Goal: Task Accomplishment & Management: Use online tool/utility

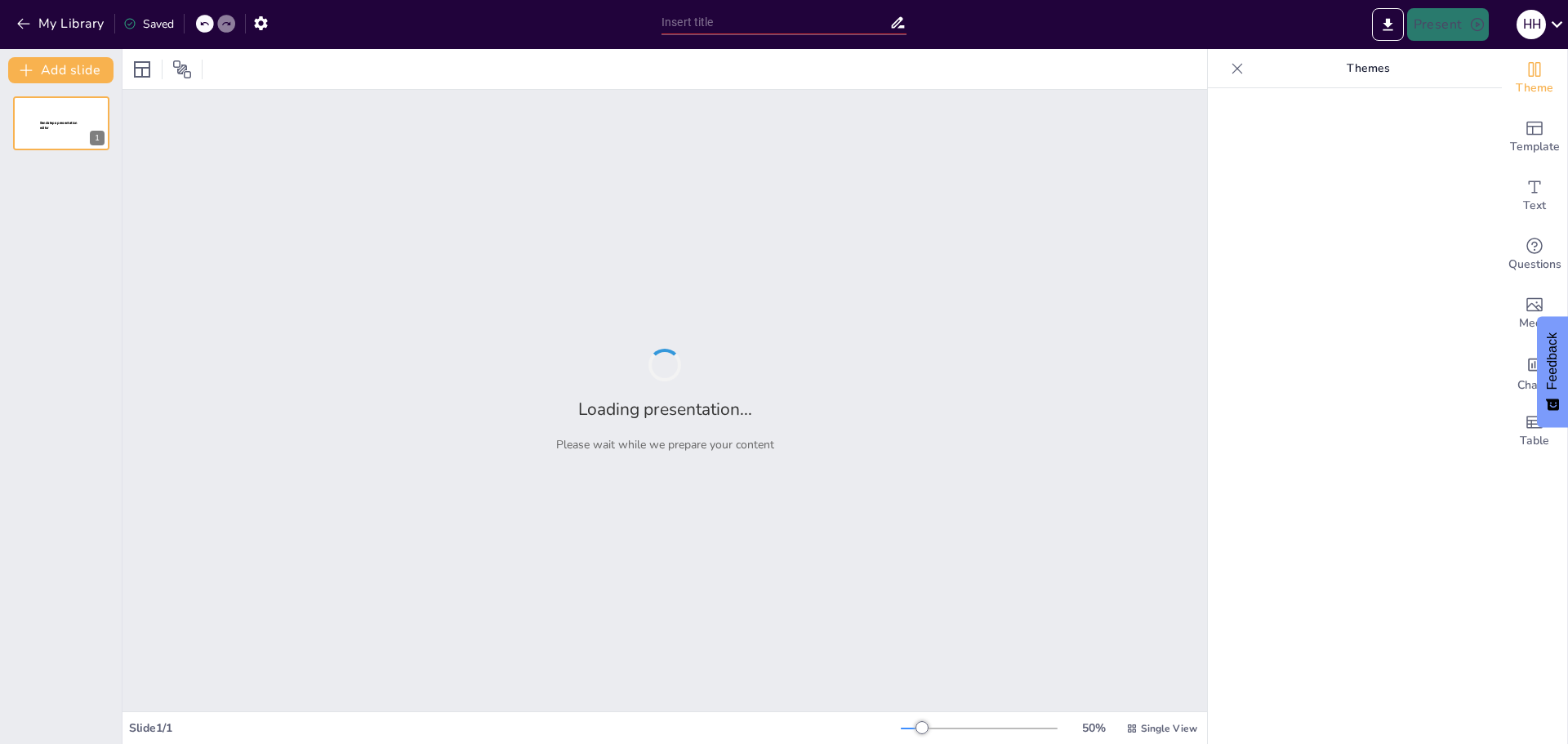
type input "Imported ORBICO_CROATIA_PROPOSAL_[DATE]..pptx"
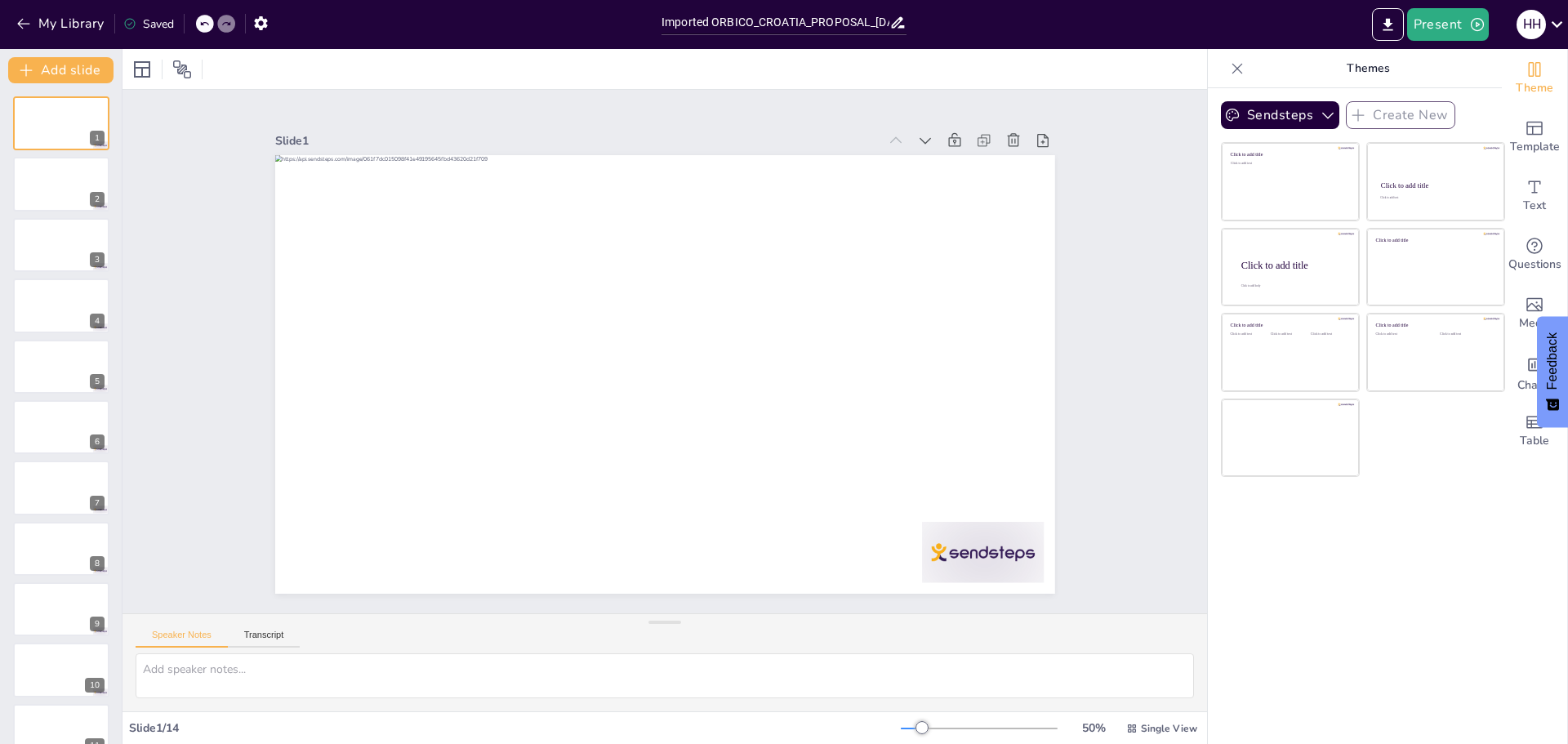
click at [309, 72] on div at bounding box center [664, 69] width 1084 height 40
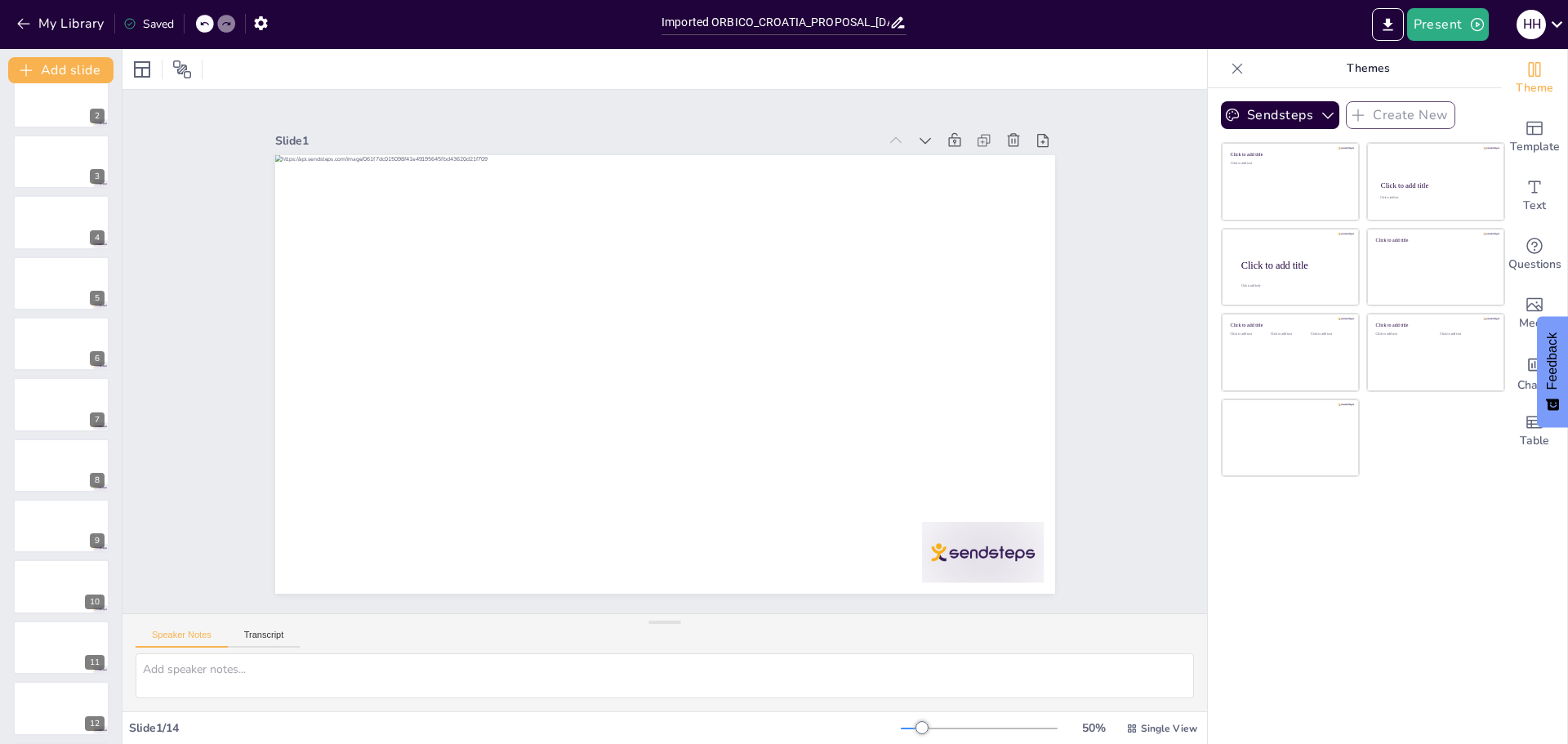
scroll to position [209, 0]
click at [259, 21] on icon "button" at bounding box center [260, 24] width 13 height 14
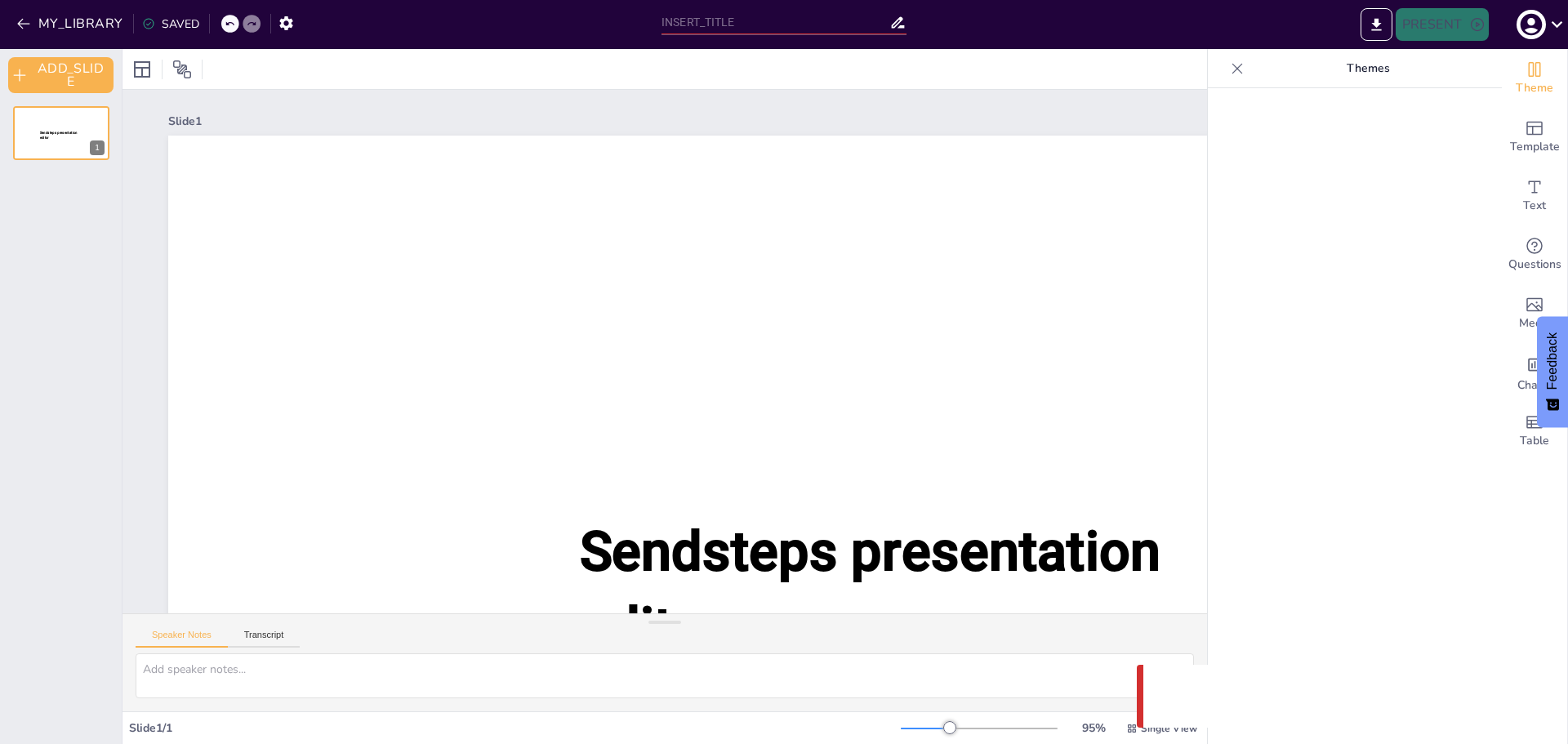
type input "Imported ORBICO_CROATIA_PROPOSAL_[DATE]..pptx"
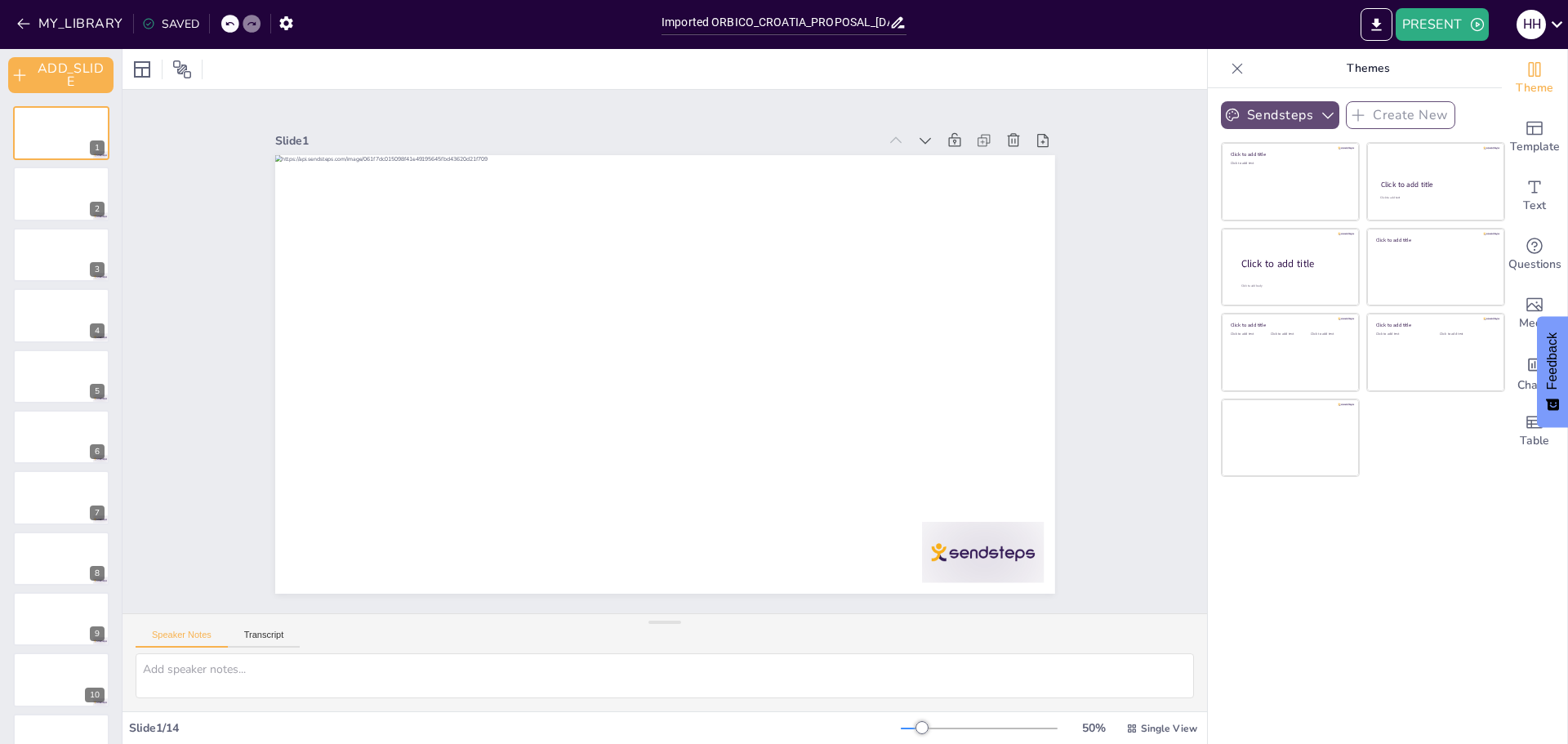
click at [1320, 112] on icon "button" at bounding box center [1327, 115] width 17 height 17
click at [1320, 118] on icon "button" at bounding box center [1327, 115] width 17 height 17
click at [1524, 72] on icon "Change the overall theme" at bounding box center [1534, 69] width 19 height 19
click at [1529, 67] on icon "Change the overall theme" at bounding box center [1535, 69] width 12 height 15
click at [61, 214] on div at bounding box center [61, 193] width 98 height 55
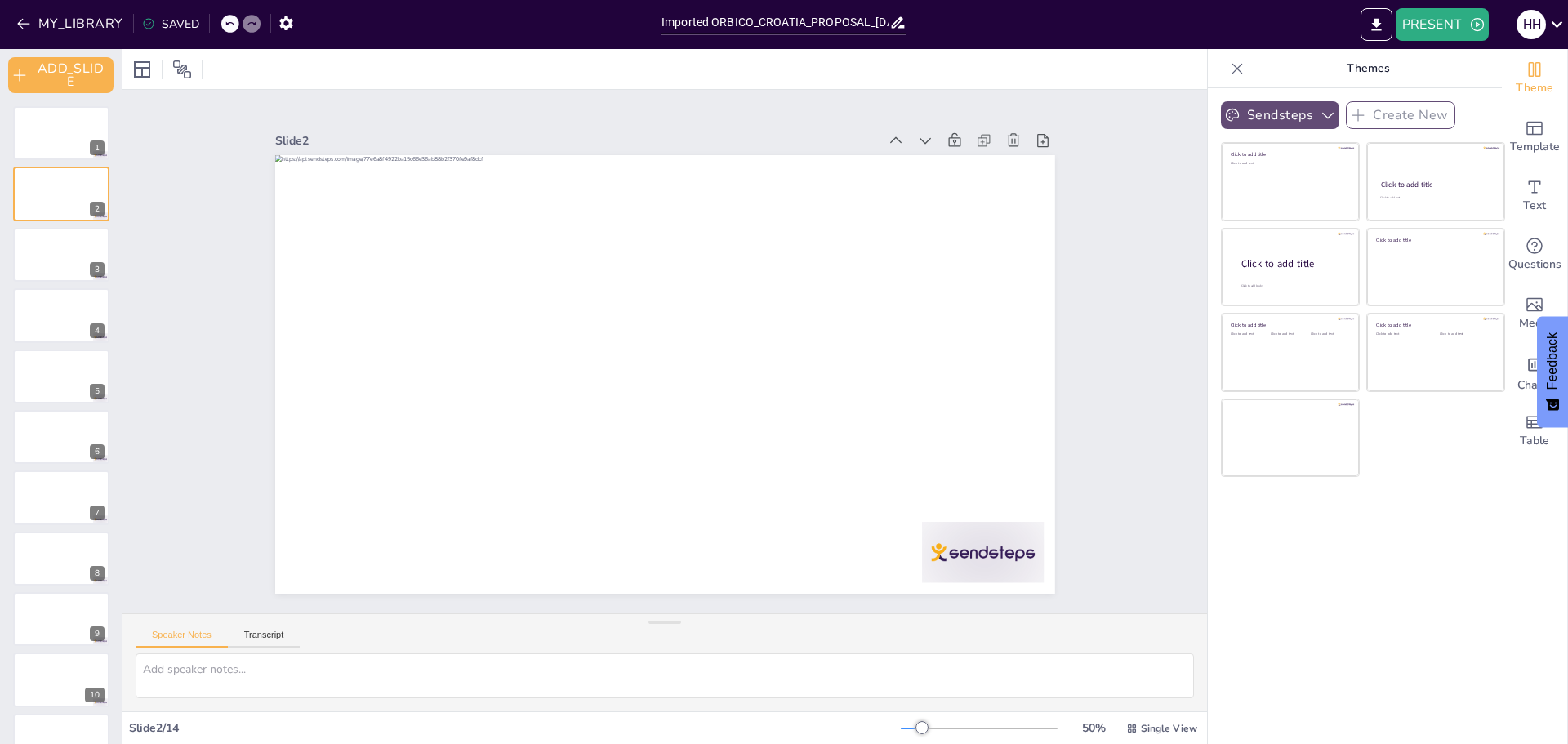
click at [1551, 368] on span "Feedback" at bounding box center [1552, 361] width 15 height 57
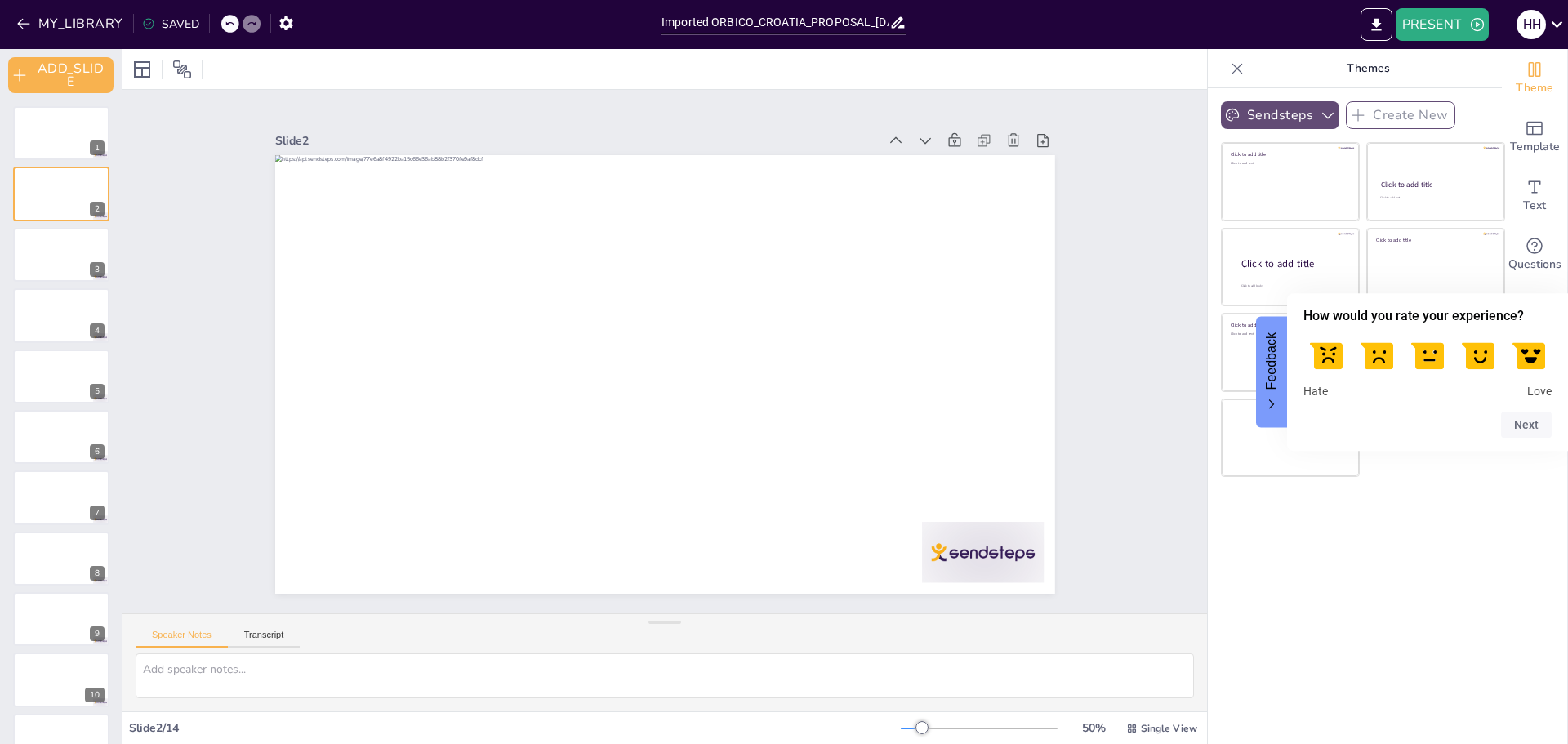
click at [1267, 370] on span "Feedback" at bounding box center [1271, 361] width 15 height 57
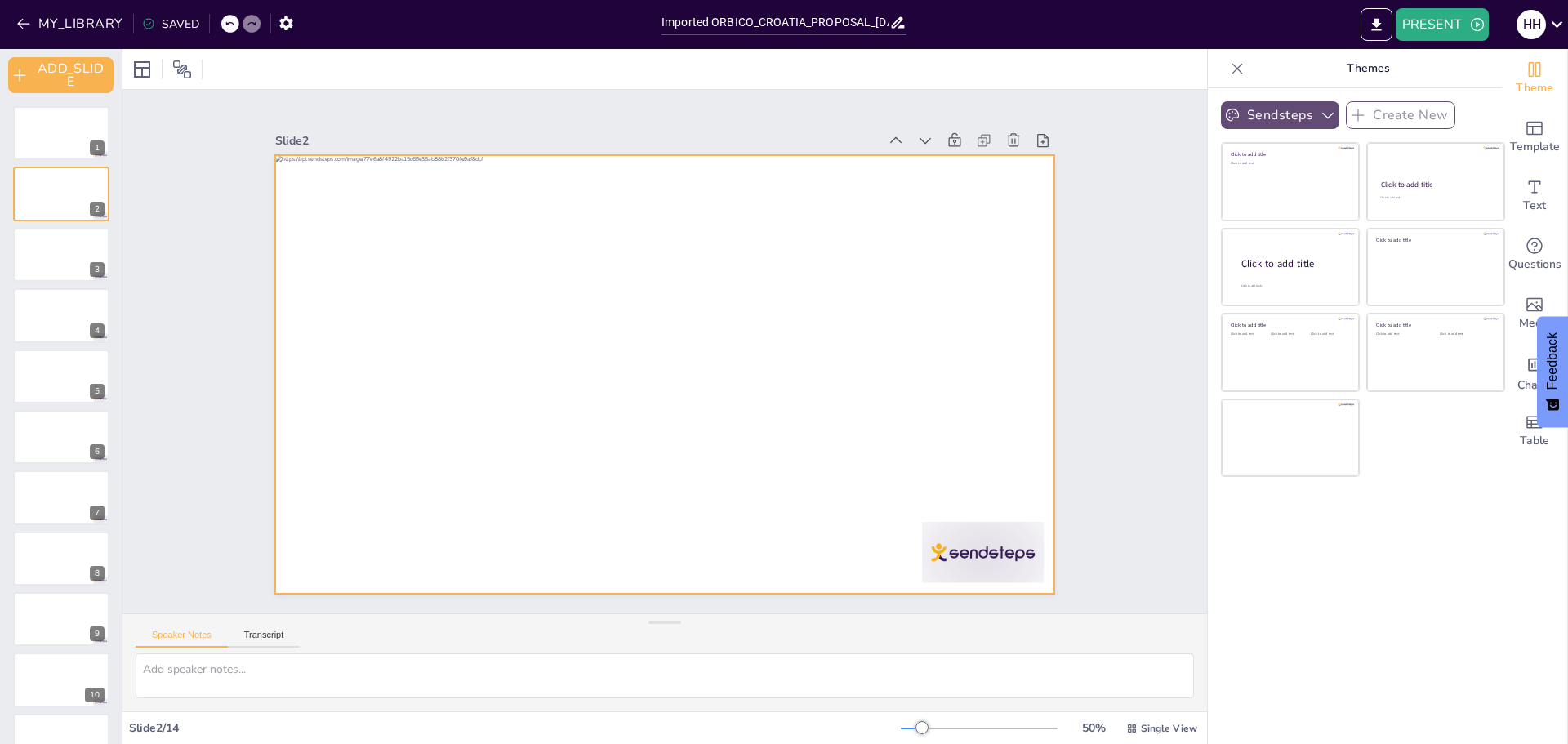
click at [564, 202] on div at bounding box center [664, 374] width 780 height 439
click at [270, 636] on button "Transcript" at bounding box center [263, 639] width 73 height 18
click at [202, 636] on button "Speaker Notes" at bounding box center [181, 639] width 92 height 18
click at [563, 197] on div at bounding box center [664, 374] width 780 height 439
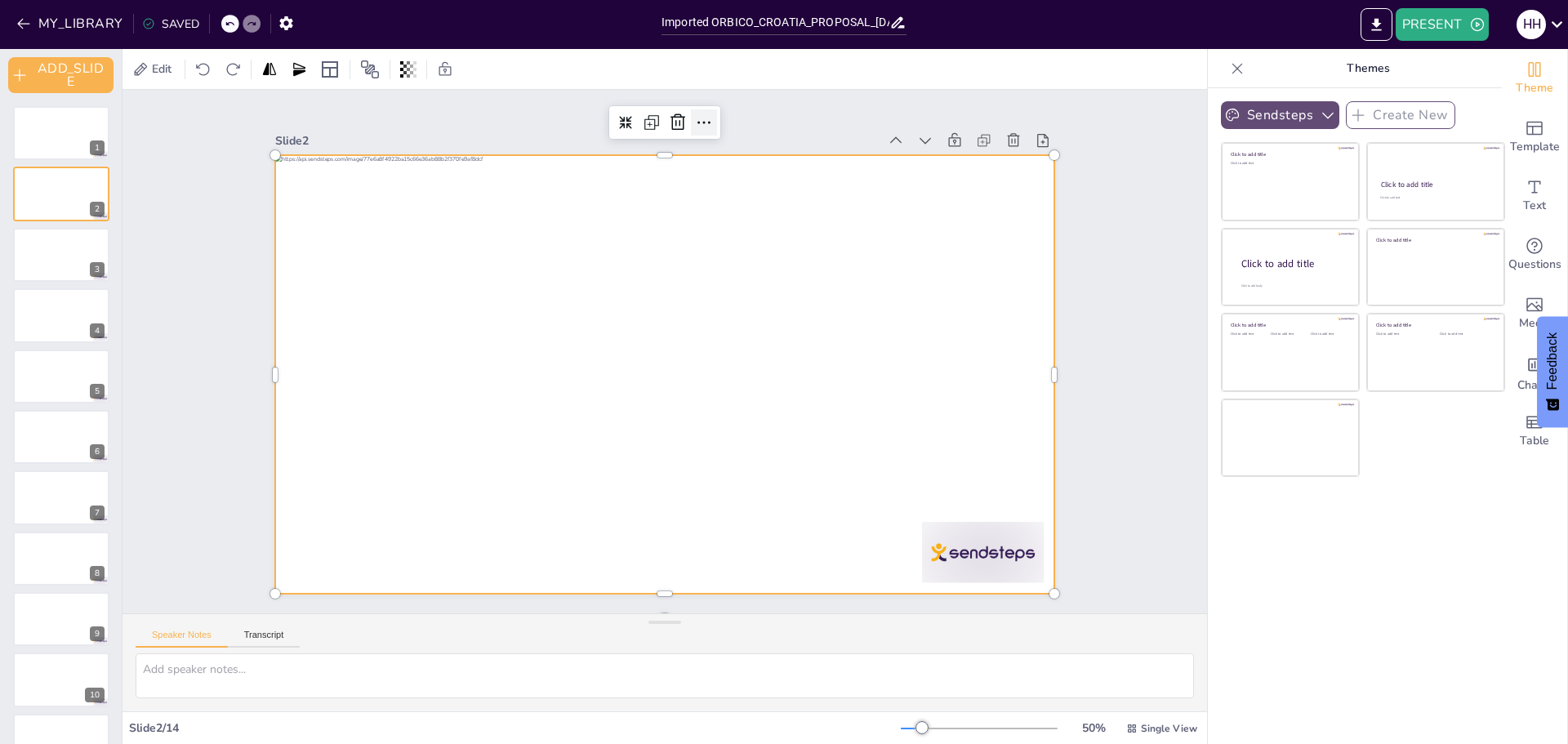
click at [696, 117] on icon at bounding box center [704, 123] width 19 height 19
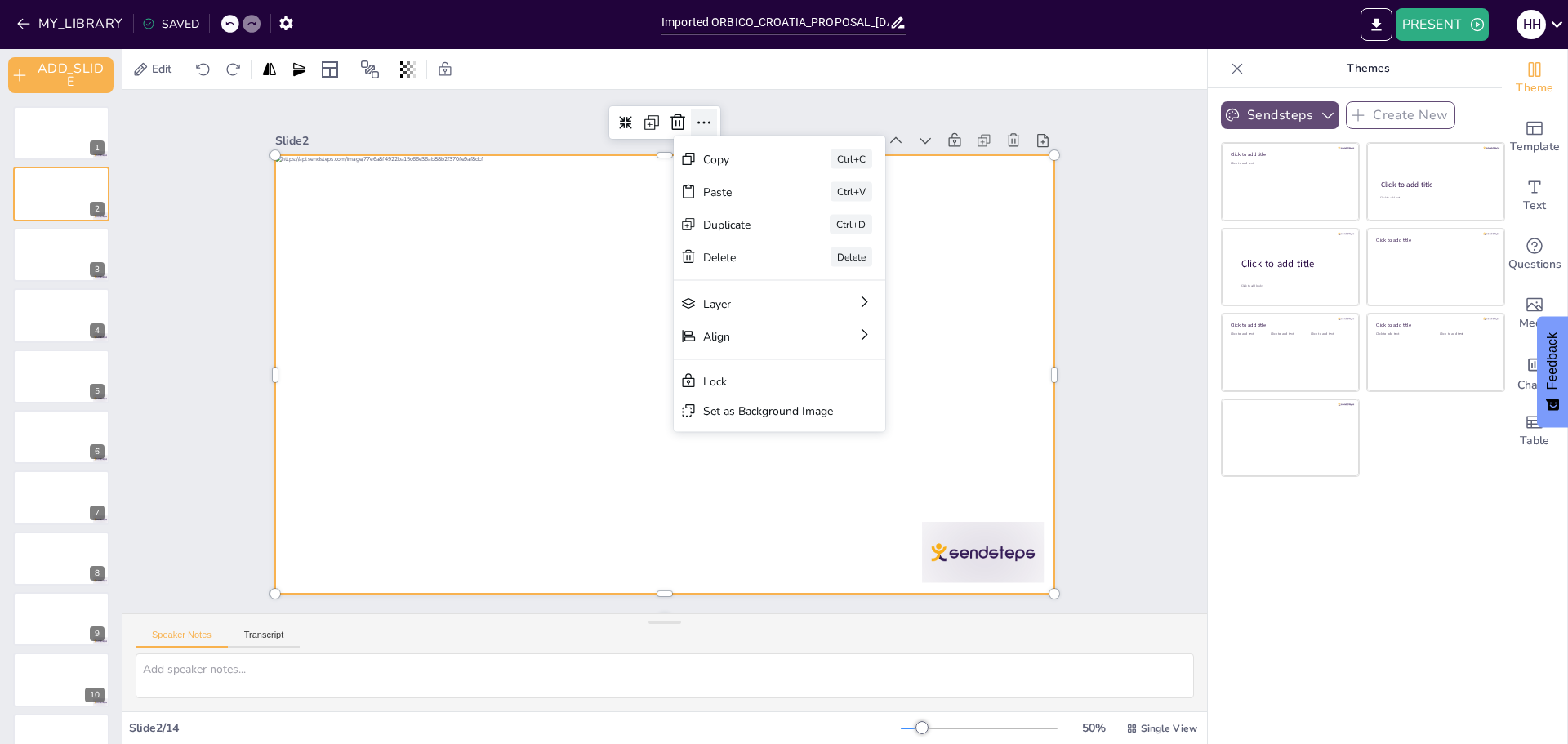
click at [696, 117] on icon at bounding box center [704, 123] width 19 height 19
click at [162, 71] on span "Edit" at bounding box center [162, 69] width 26 height 16
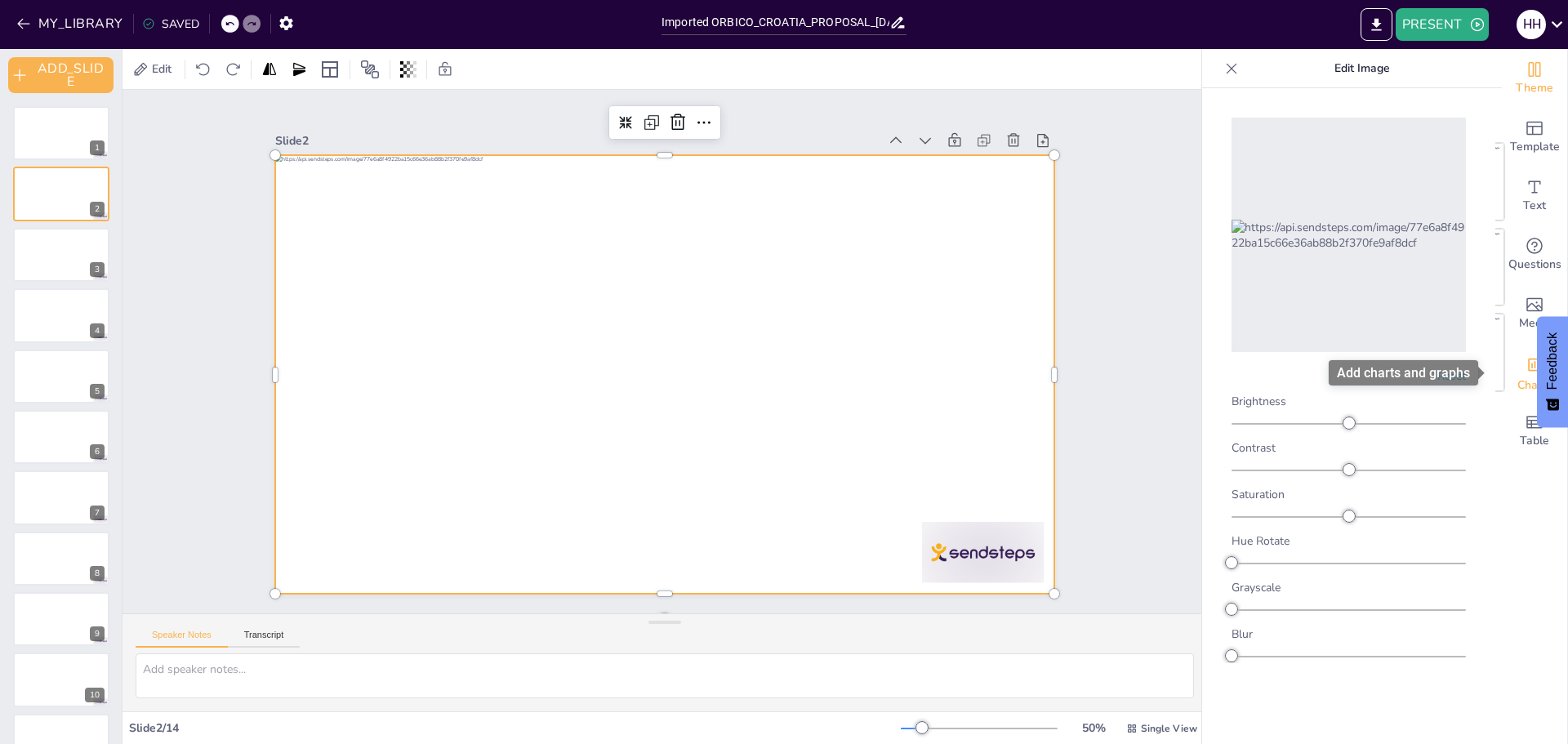
click at [1529, 371] on icon "Add charts and graphs" at bounding box center [1535, 365] width 14 height 13
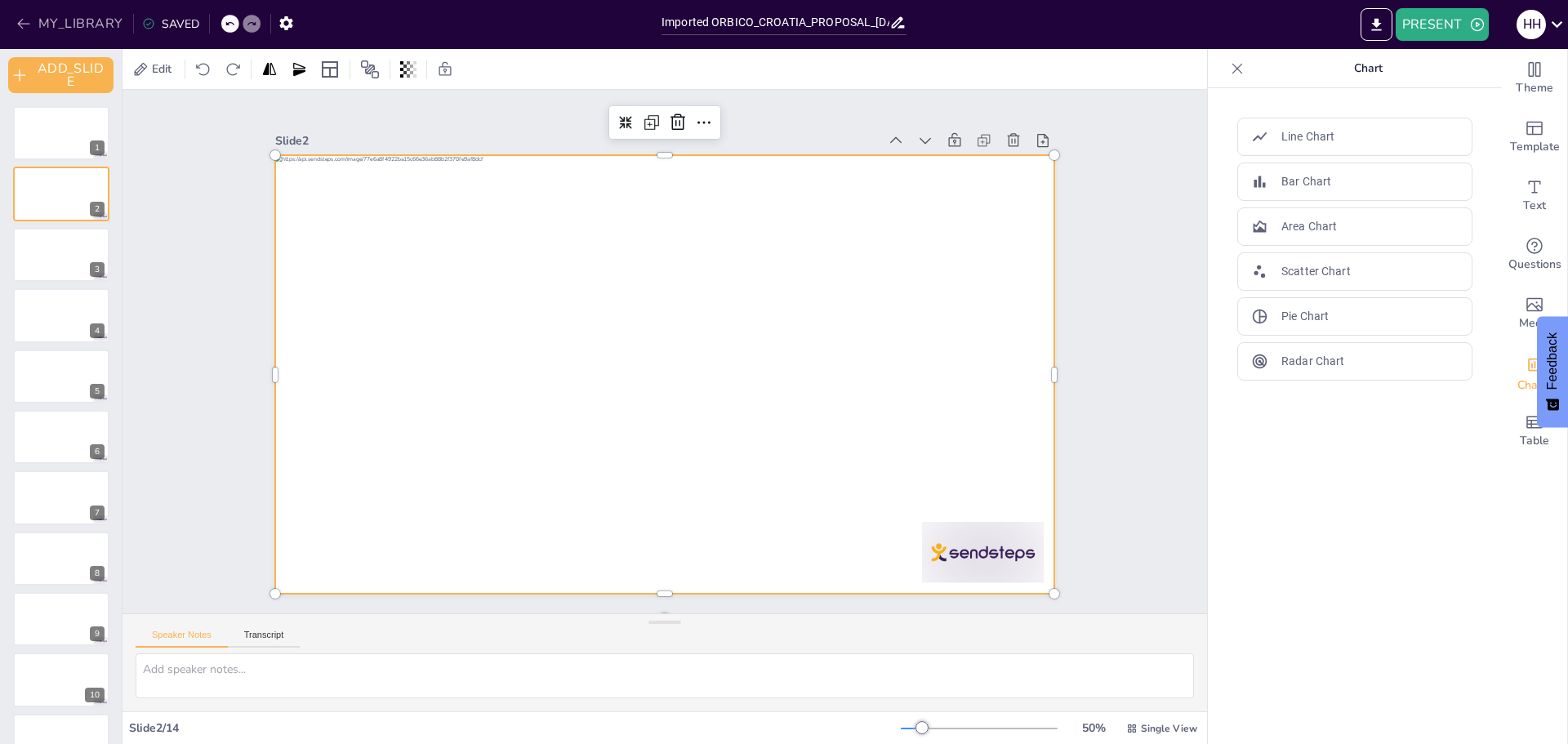
click at [55, 18] on button "MY_LIBRARY" at bounding box center [71, 24] width 117 height 26
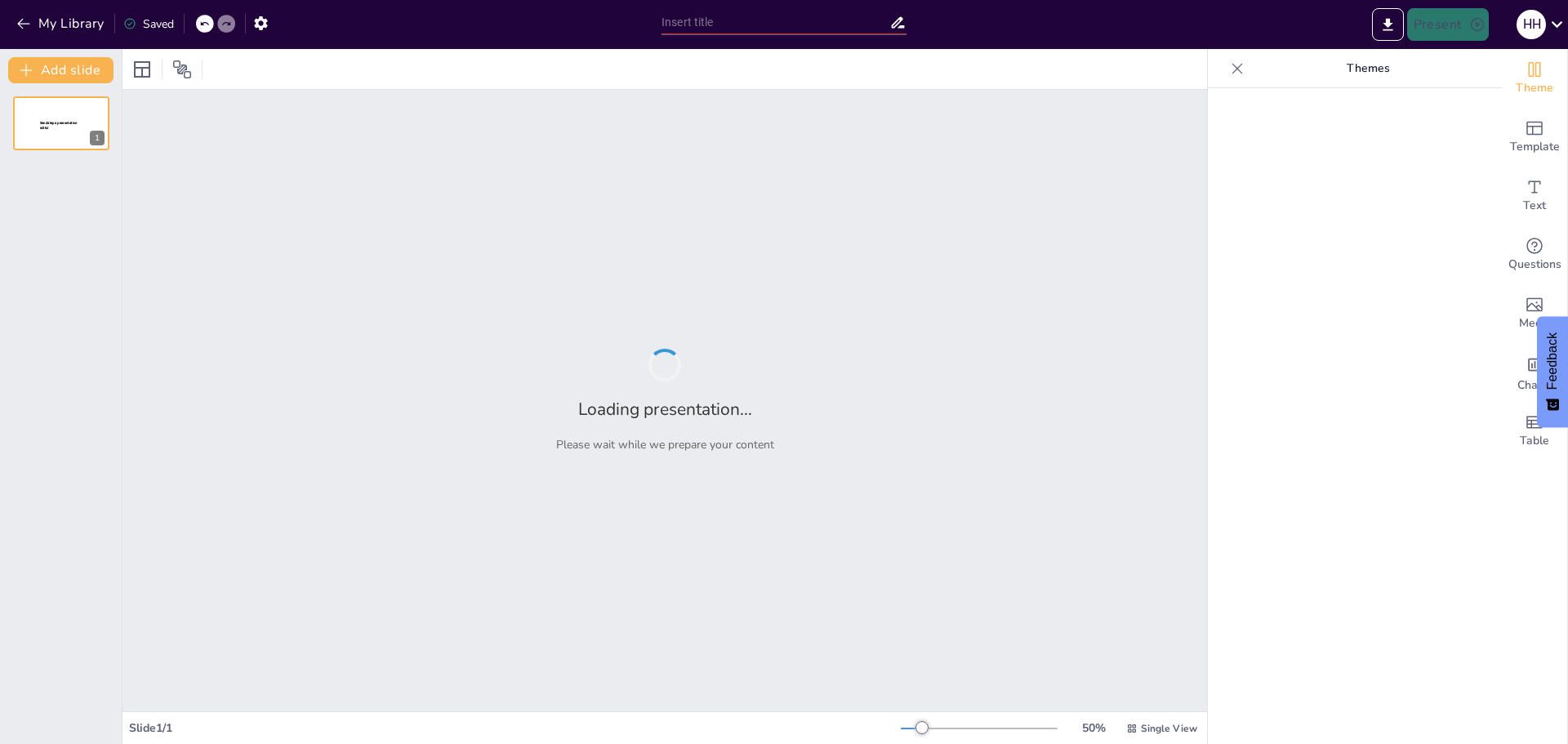
type input "Analyzing the Distribution Agreement: Orbico Croatia & Philip Morris Zagreb"
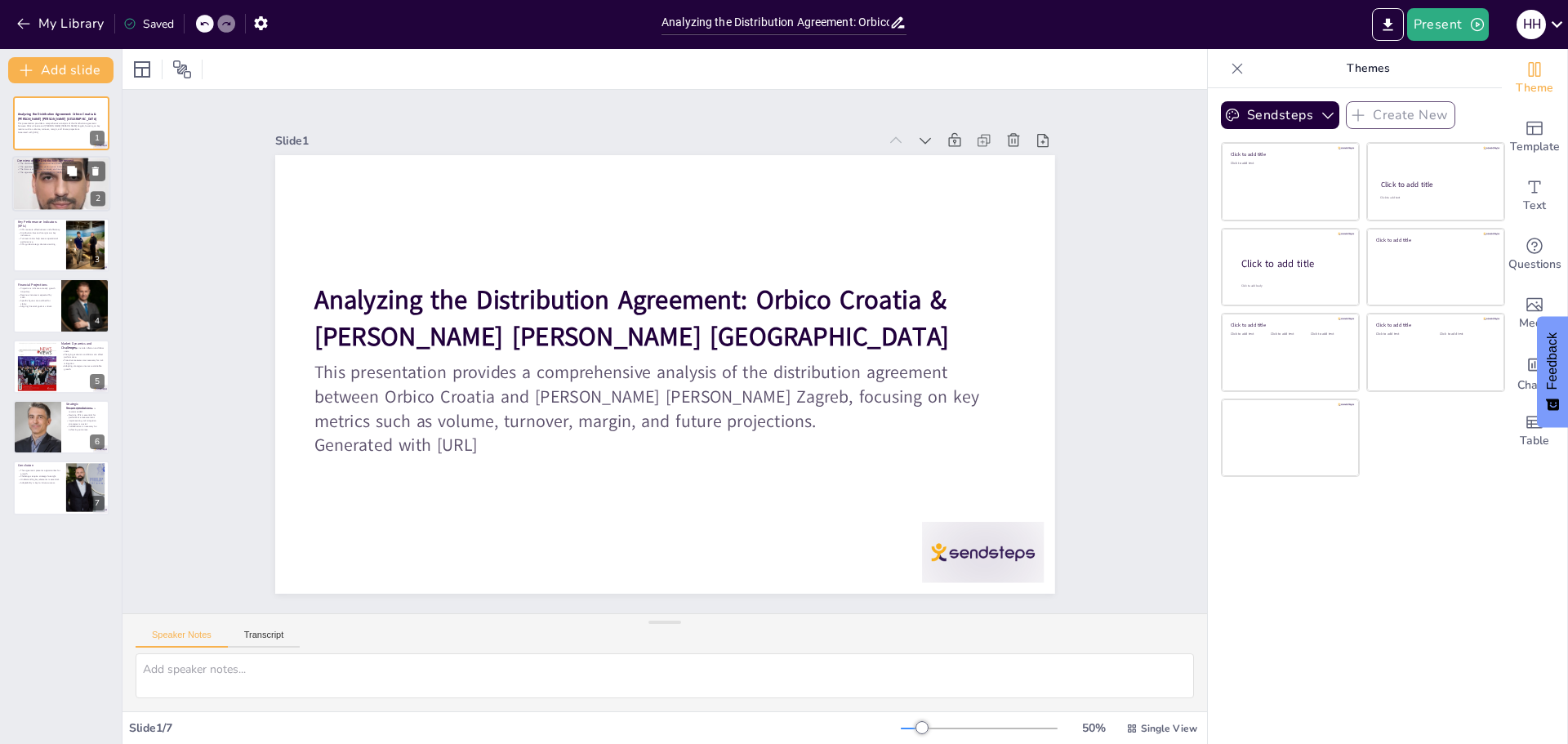
click at [52, 192] on div at bounding box center [61, 184] width 98 height 99
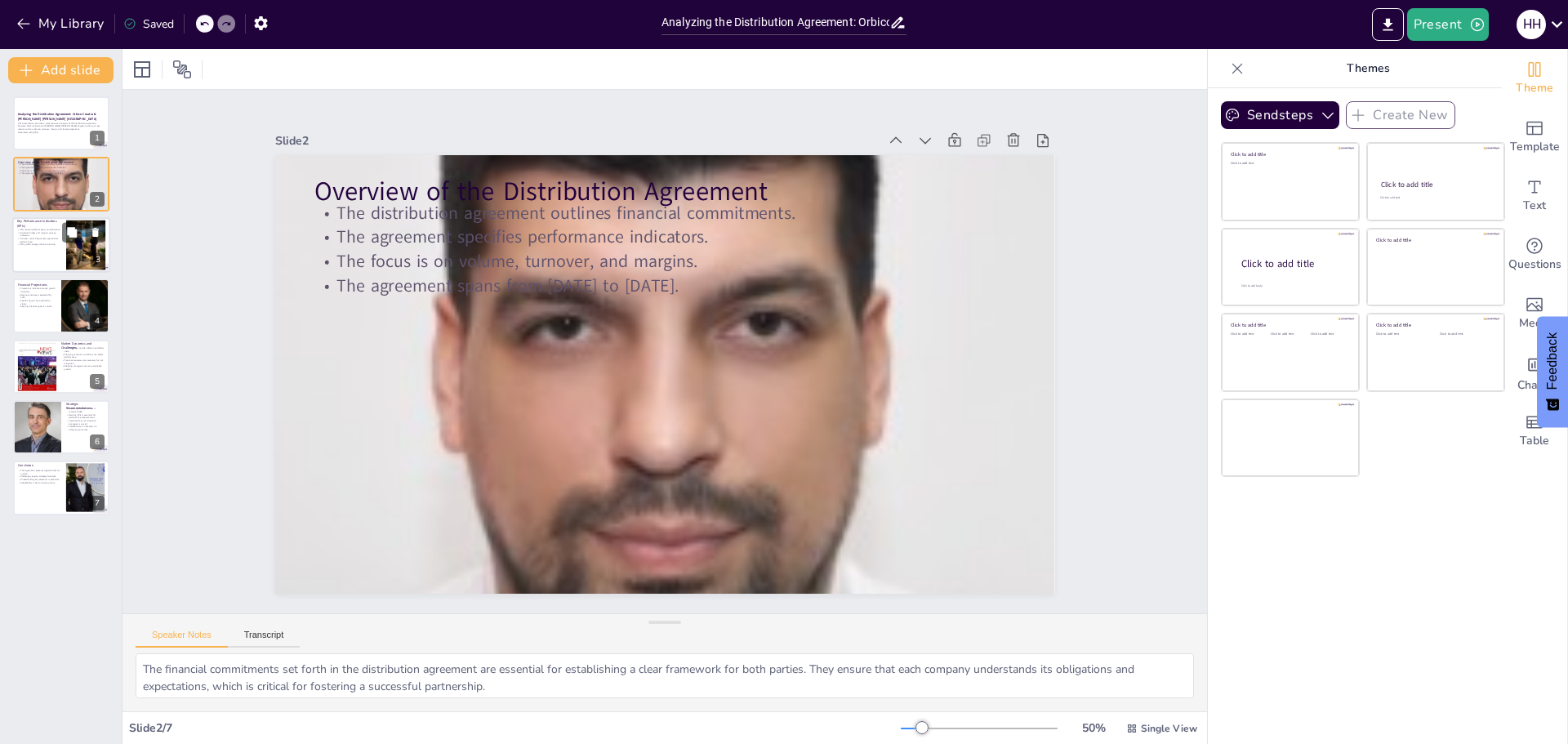
click at [56, 248] on div at bounding box center [61, 244] width 98 height 55
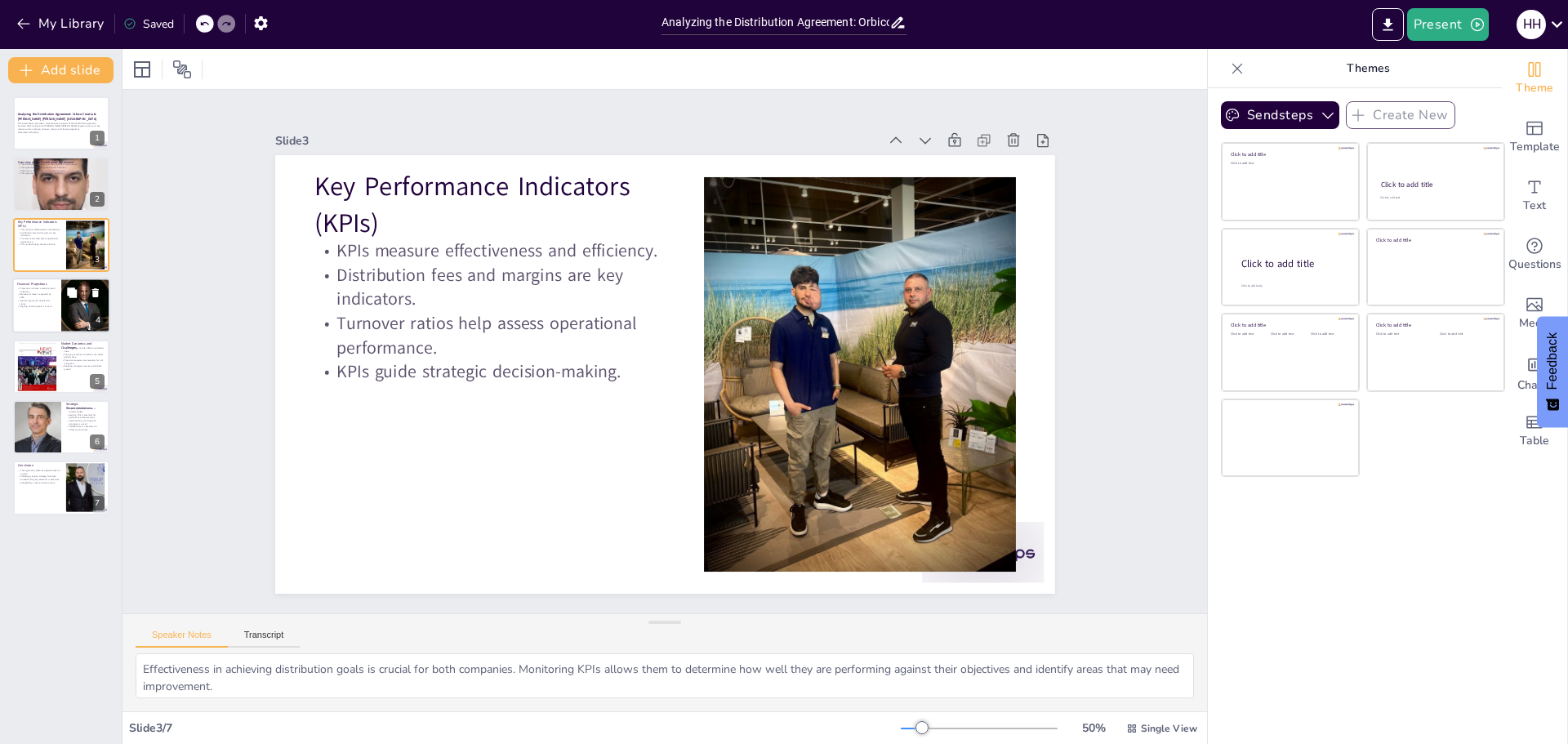
click at [45, 305] on p "Aligning financial goals is critical." at bounding box center [37, 307] width 39 height 4
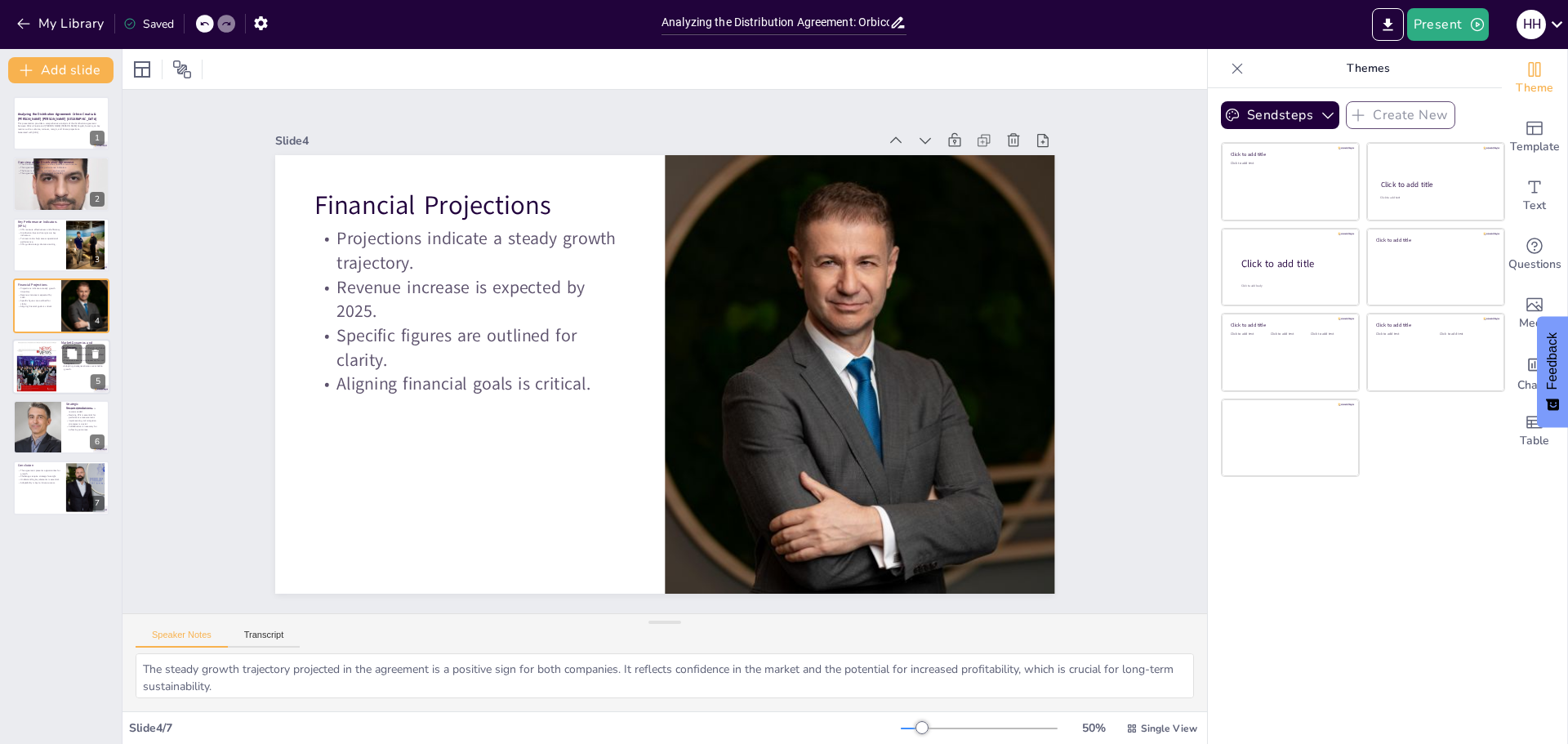
click at [47, 357] on div at bounding box center [37, 366] width 41 height 50
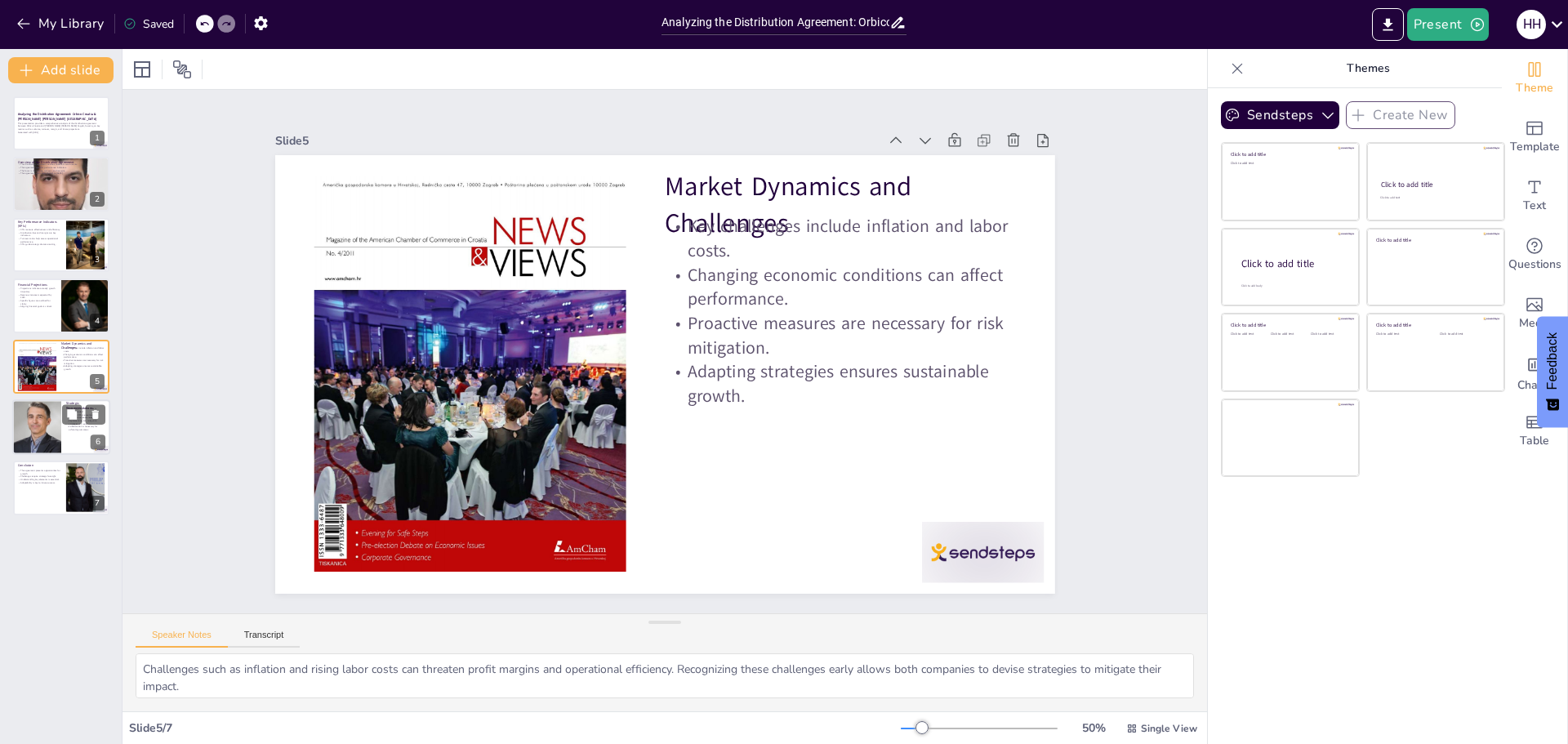
click at [46, 438] on div at bounding box center [36, 426] width 55 height 55
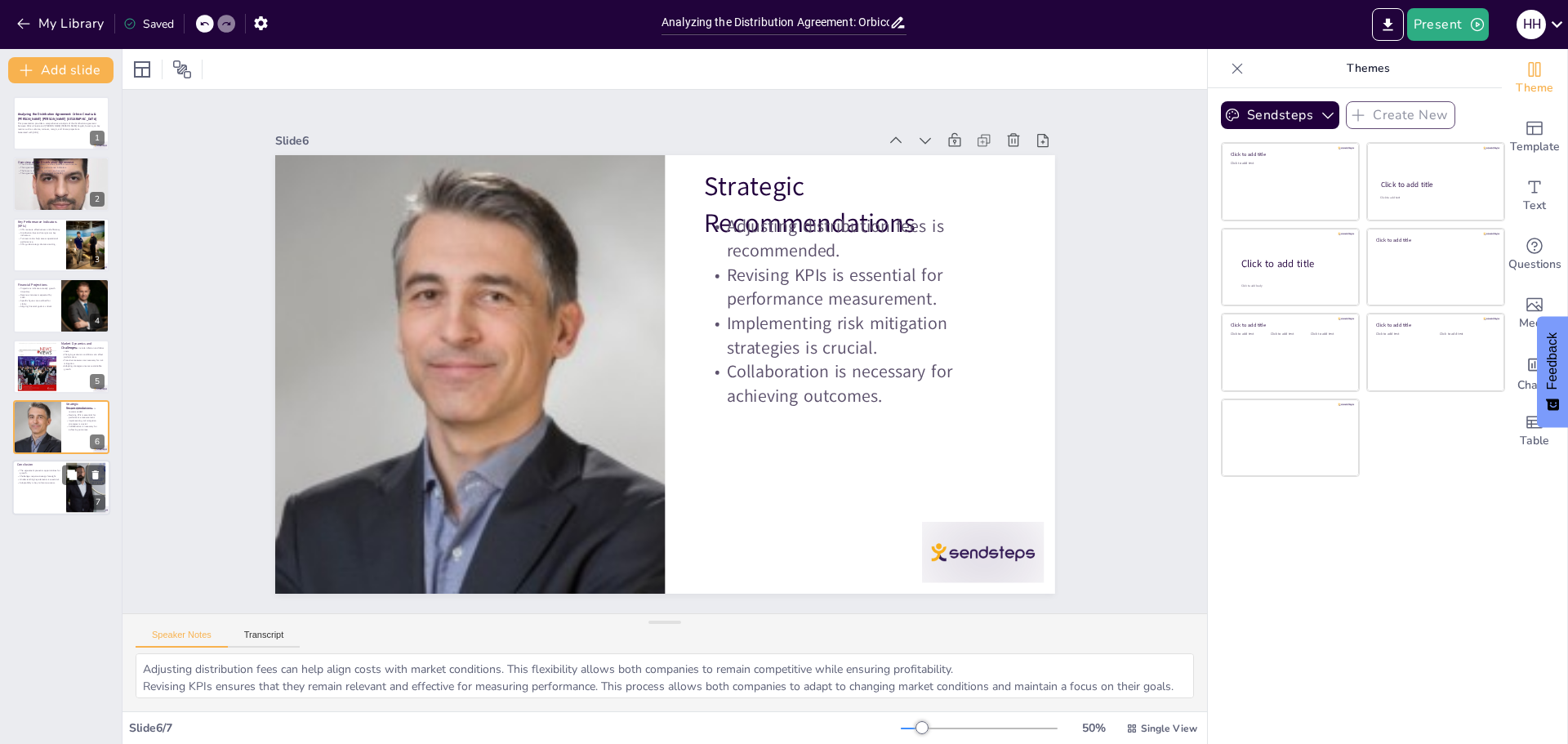
click at [46, 488] on div at bounding box center [61, 488] width 98 height 55
type textarea "Growth opportunities identified in the agreement signify the potential for both…"
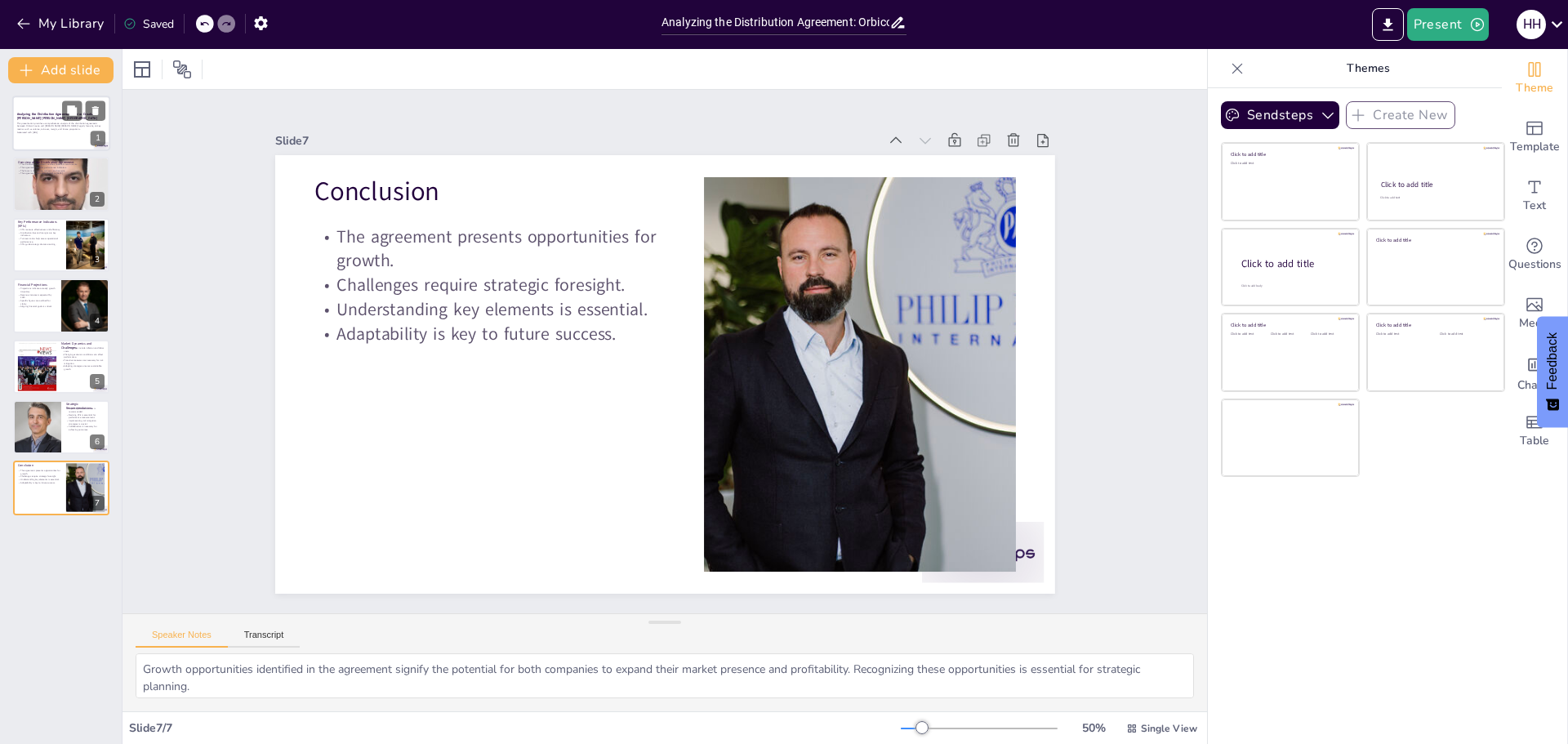
click at [66, 122] on p "This presentation provides a comprehensive analysis of the distribution agreeme…" at bounding box center [61, 126] width 88 height 9
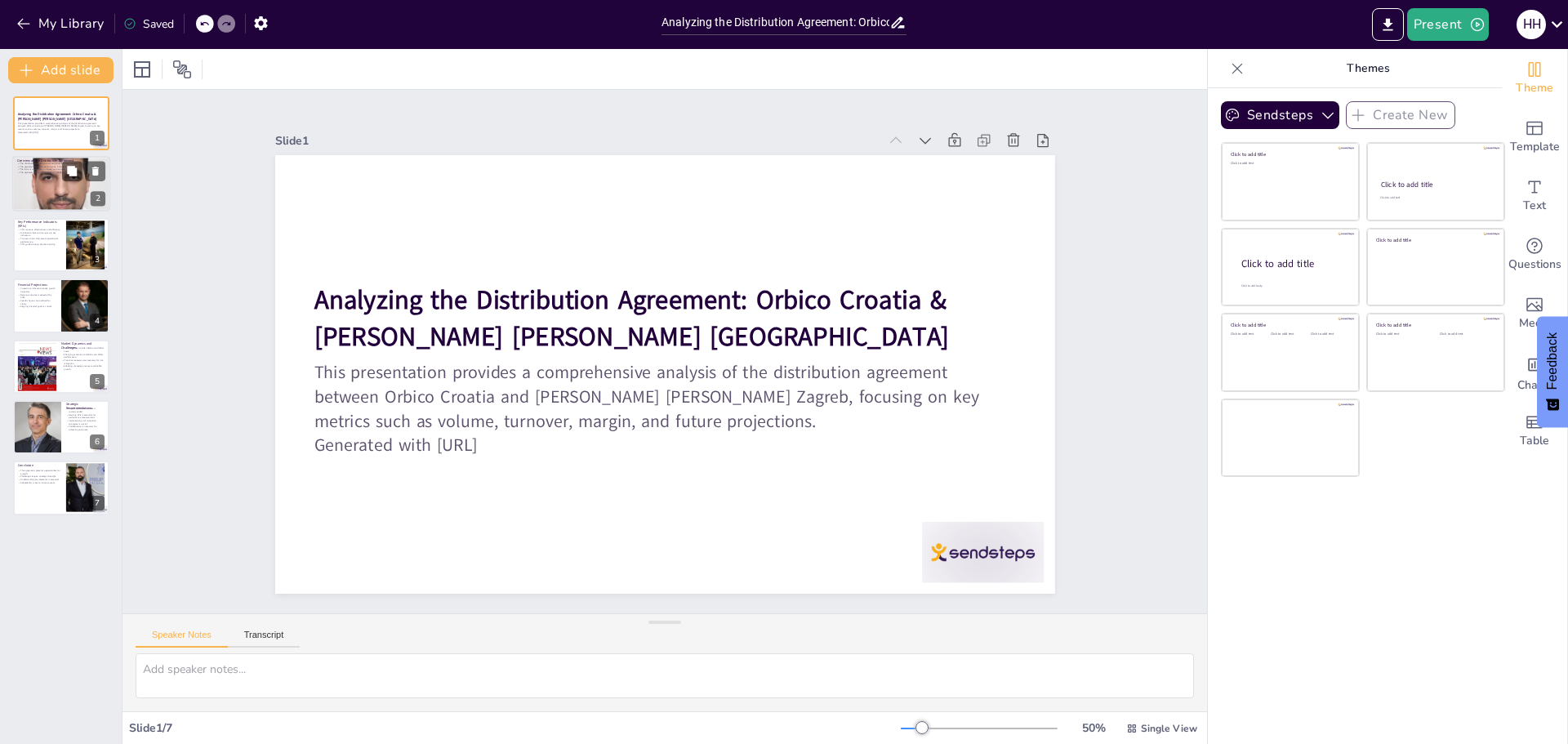
click at [55, 180] on div at bounding box center [61, 184] width 98 height 99
type textarea "The financial commitments set forth in the distribution agreement are essential…"
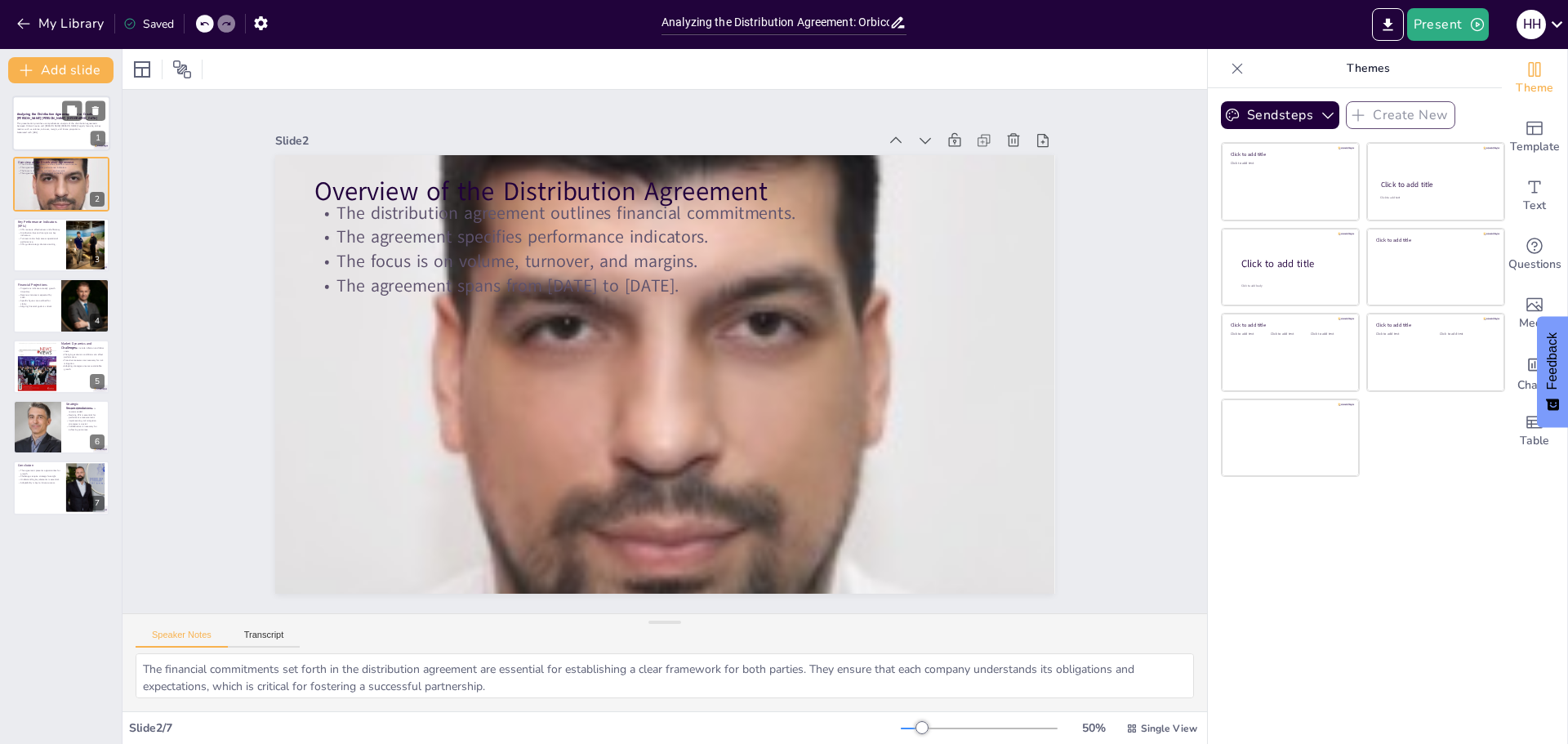
click at [59, 119] on p "Analyzing the Distribution Agreement: Orbico Croatia & Philip Morris Zagreb" at bounding box center [61, 116] width 88 height 9
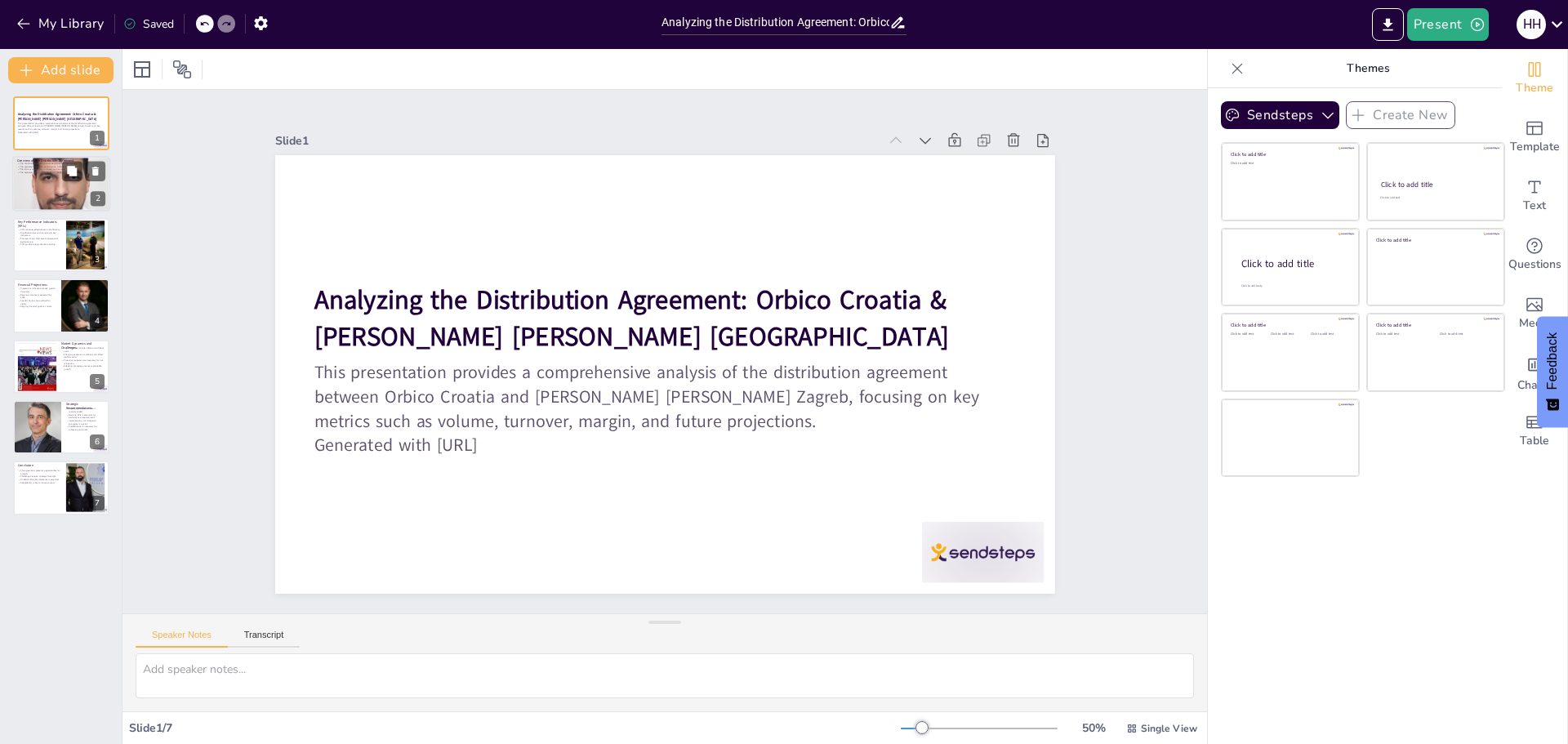
click at [47, 190] on div at bounding box center [61, 184] width 98 height 99
type textarea "The financial commitments set forth in the distribution agreement are essential…"
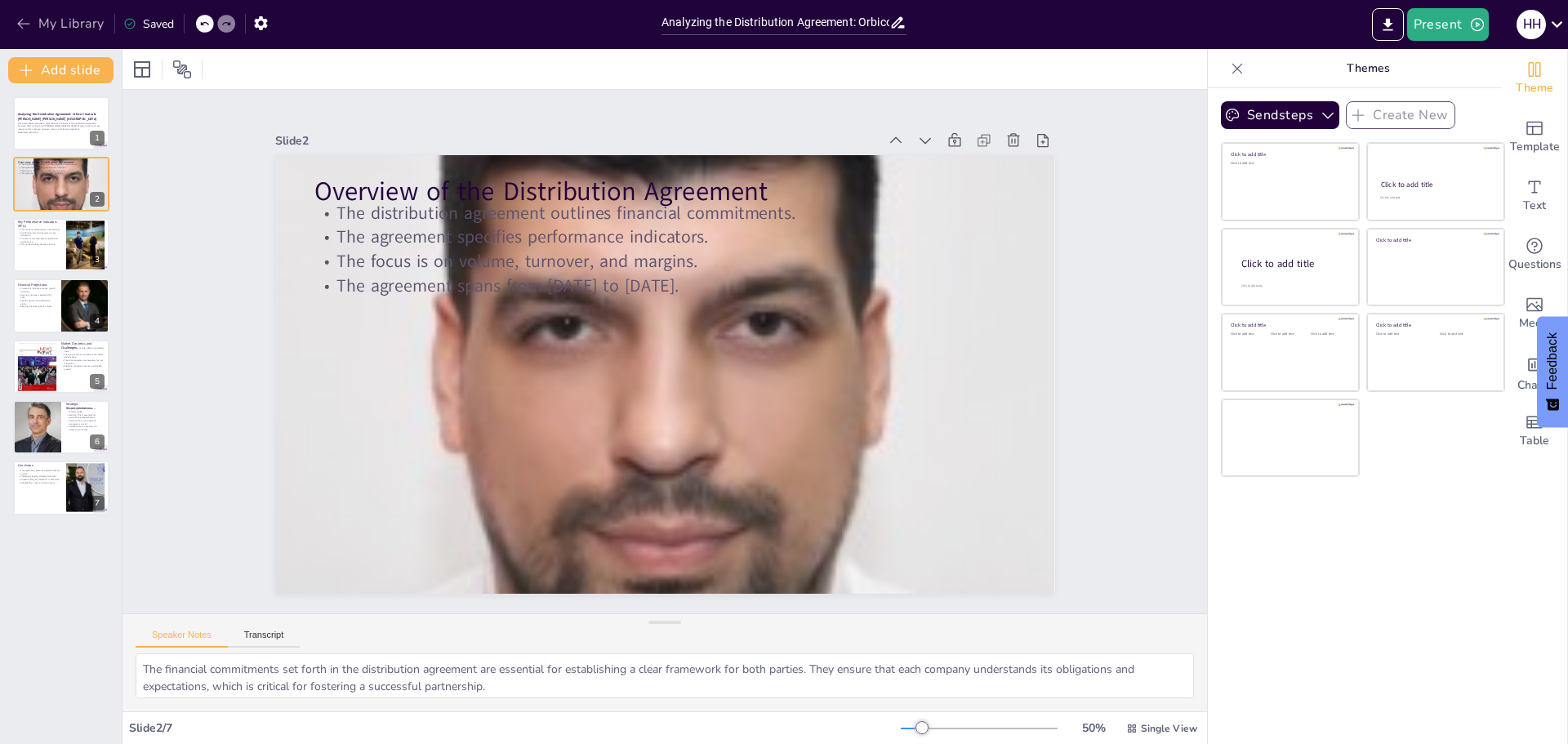
click at [26, 24] on icon "button" at bounding box center [24, 24] width 12 height 11
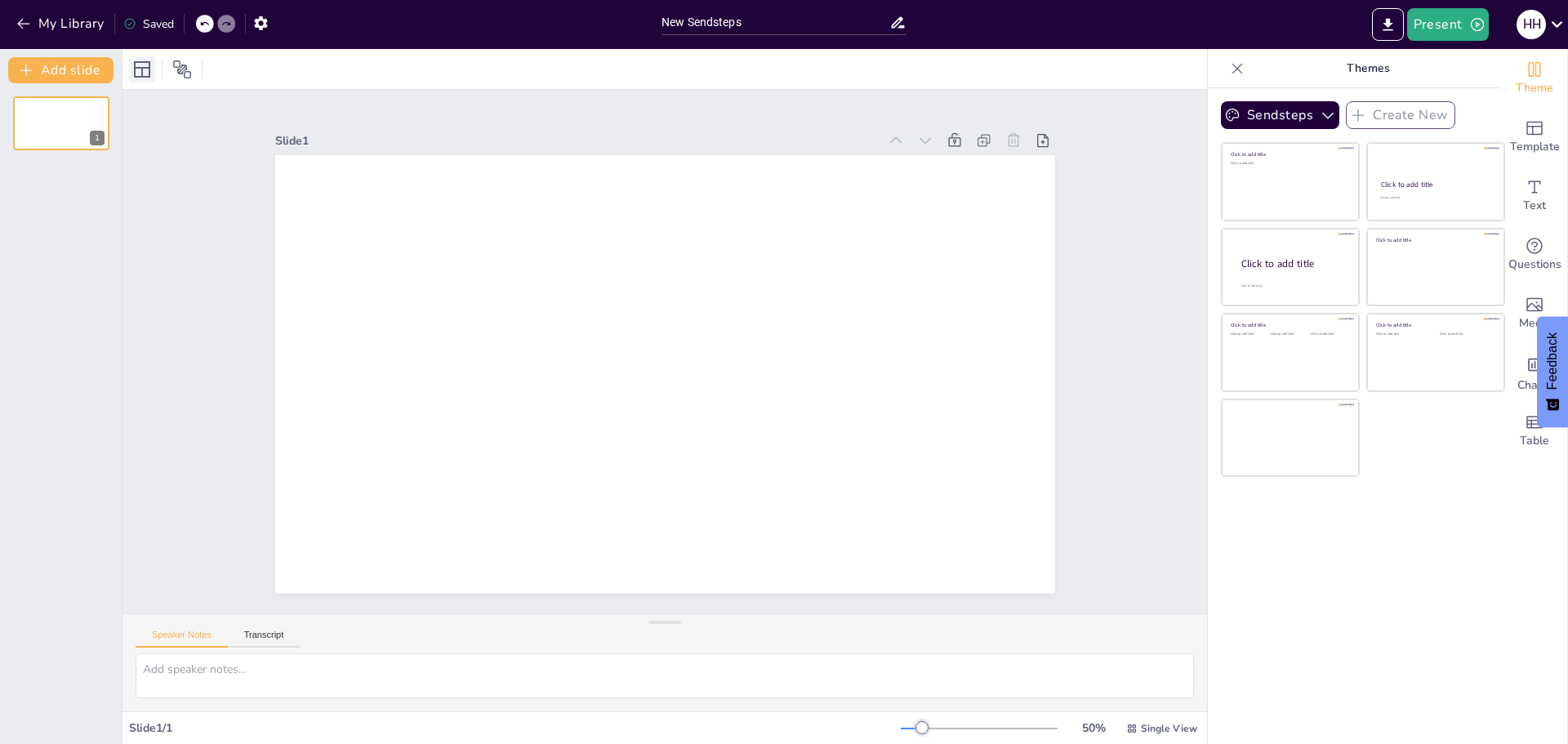
click at [144, 70] on icon at bounding box center [142, 69] width 19 height 19
